Goal: Task Accomplishment & Management: Manage account settings

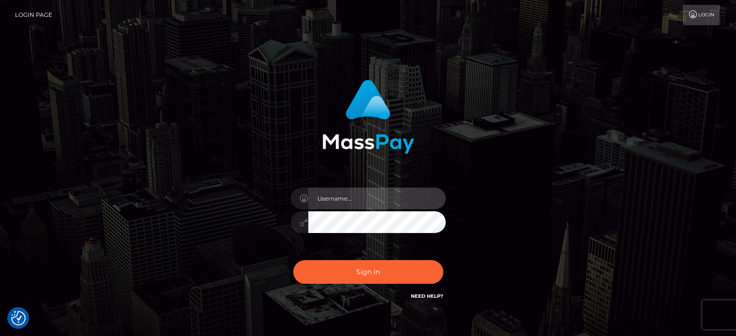
type input "kristy.ai"
click at [358, 288] on div "Sign in Need Help?" at bounding box center [368, 276] width 169 height 43
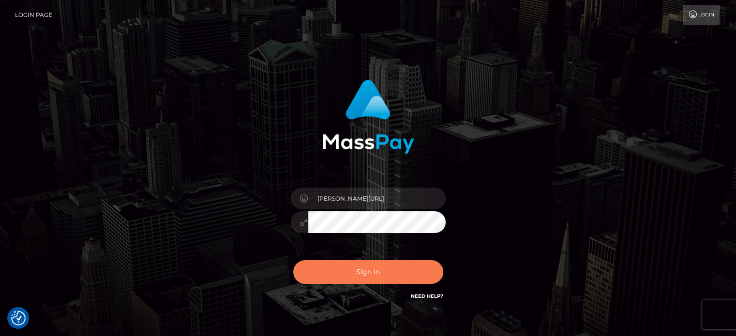
click at [356, 272] on button "Sign in" at bounding box center [368, 272] width 150 height 24
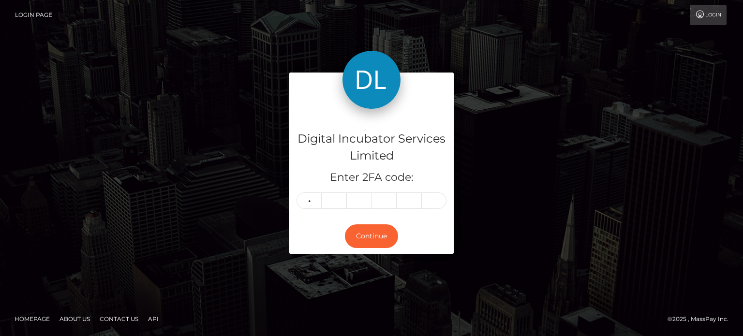
type input "7"
type input "9"
type input "5"
type input "3"
type input "0"
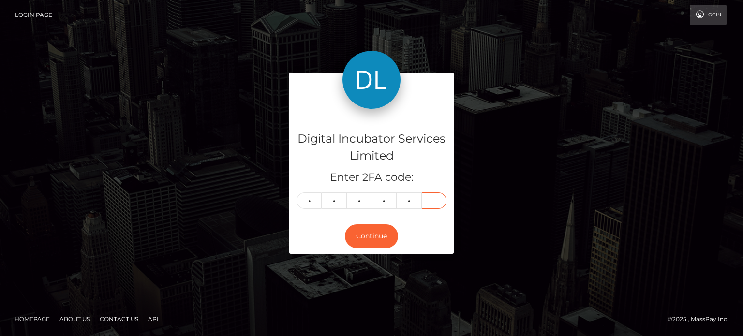
type input "2"
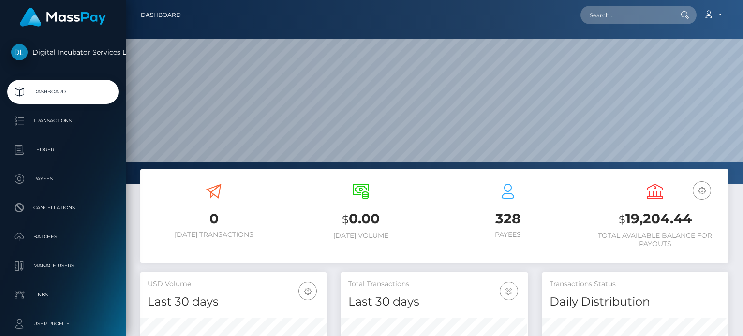
scroll to position [171, 186]
